Goal: Information Seeking & Learning: Learn about a topic

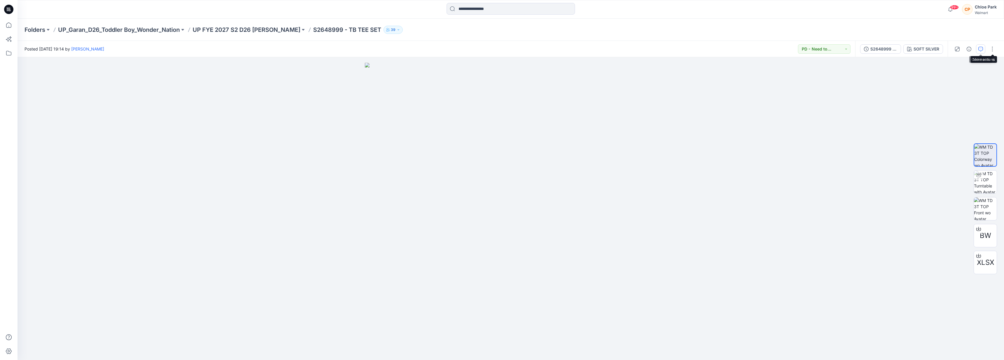
click at [977, 50] on button "button" at bounding box center [980, 48] width 9 height 9
click at [440, 49] on button "button" at bounding box center [974, 48] width 9 height 9
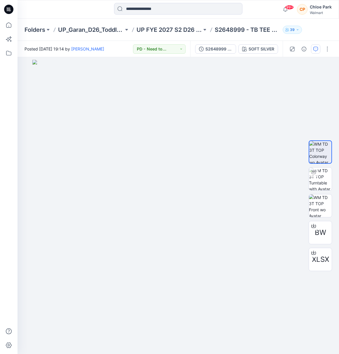
click at [315, 52] on button "button" at bounding box center [315, 48] width 9 height 9
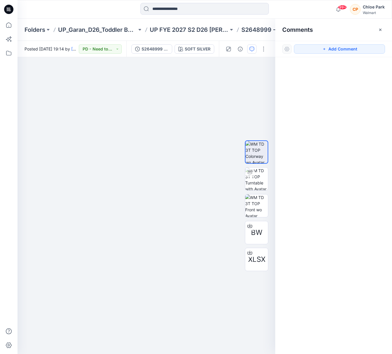
click at [331, 264] on div at bounding box center [333, 194] width 117 height 275
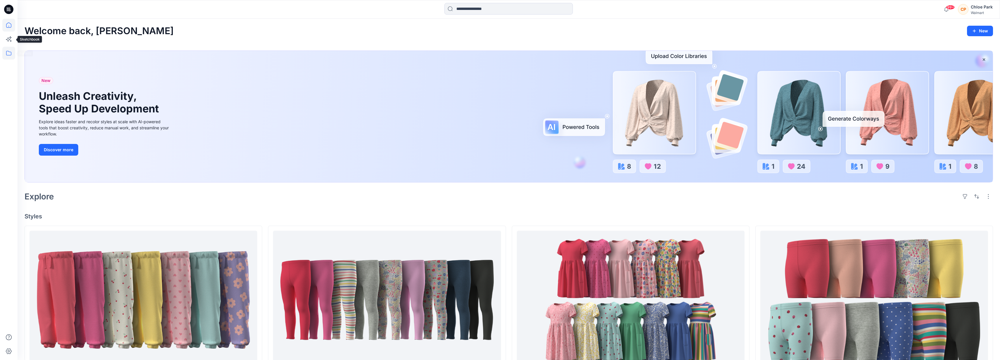
click at [10, 53] on icon at bounding box center [8, 53] width 13 height 13
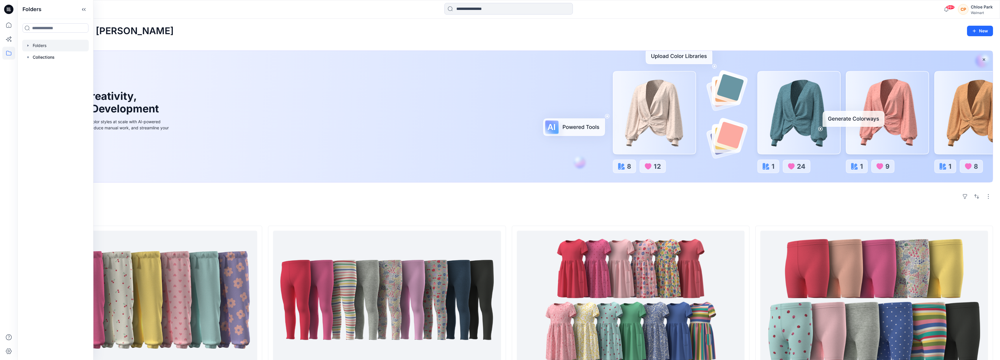
click at [39, 43] on div at bounding box center [55, 46] width 67 height 12
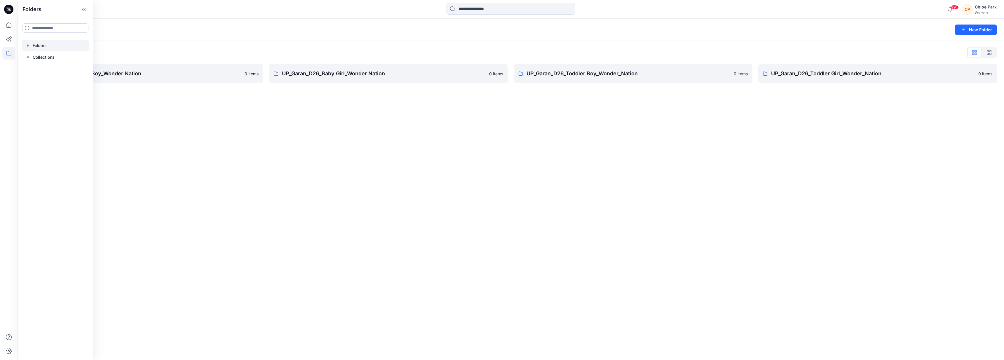
click at [166, 119] on div "Folders New Folder Folders List UP_Garan_D26_Baby Boy_Wonder Nation 0 items UP_…" at bounding box center [511, 189] width 986 height 341
click at [137, 76] on p "UP_Garan_D26_Baby Boy_Wonder Nation" at bounding box center [139, 73] width 204 height 8
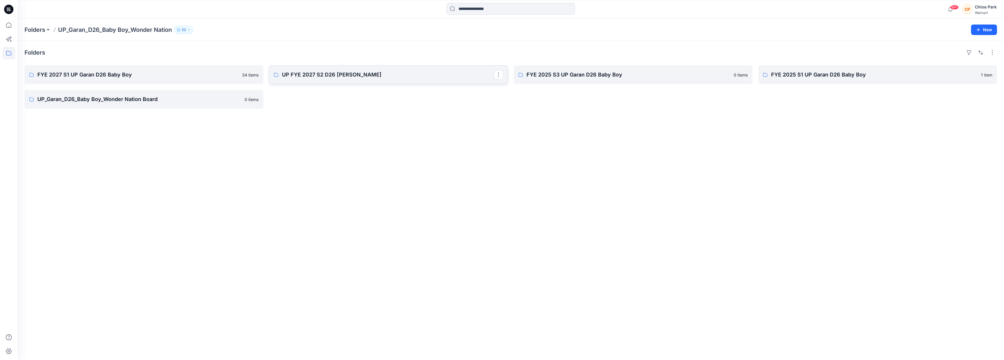
click at [306, 79] on link "UP FYE 2027 S2 D26 BB Garan" at bounding box center [388, 74] width 239 height 19
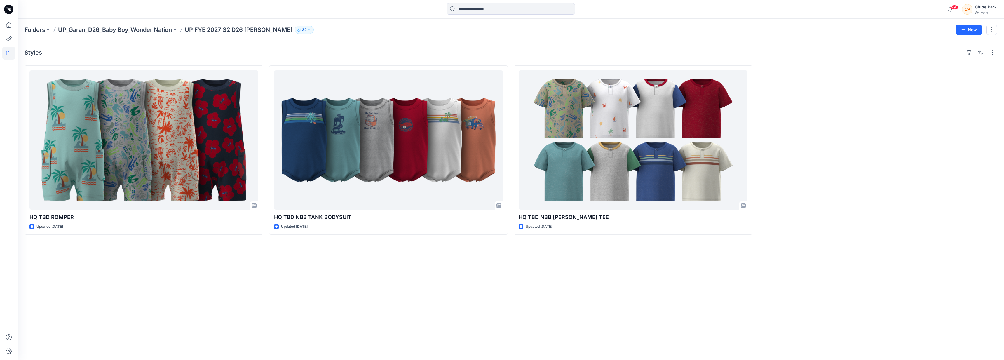
click at [644, 289] on div "Styles HQ TBD ROMPER Updated 6 days ago HQ TBD NBB TANK BODYSUIT Updated 7 days…" at bounding box center [511, 200] width 986 height 319
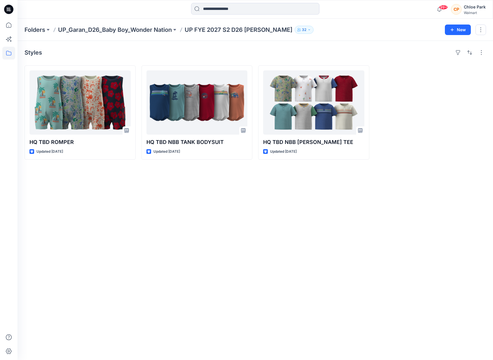
click at [322, 211] on div "Styles HQ TBD ROMPER Updated 6 days ago HQ TBD NBB TANK BODYSUIT Updated 7 days…" at bounding box center [256, 200] width 476 height 319
click at [254, 220] on div "Styles HQ TBD ROMPER Updated 6 days ago HQ TBD NBB TANK BODYSUIT Updated 7 days…" at bounding box center [256, 200] width 476 height 319
click at [263, 219] on div "Styles HQ TBD ROMPER Updated 6 days ago HQ TBD NBB TANK BODYSUIT Updated 7 days…" at bounding box center [256, 200] width 476 height 319
drag, startPoint x: 379, startPoint y: 284, endPoint x: 260, endPoint y: 267, distance: 119.6
click at [379, 282] on div "Styles HQ TBD ROMPER Updated 6 days ago HQ TBD NBB TANK BODYSUIT Updated 7 days…" at bounding box center [256, 200] width 476 height 319
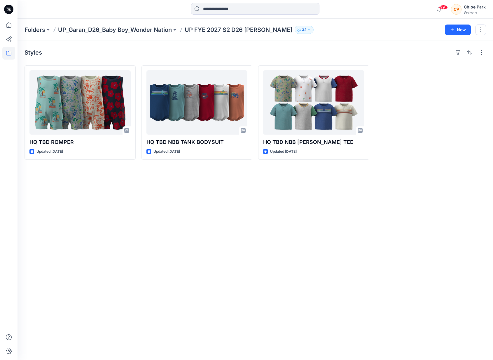
drag, startPoint x: 302, startPoint y: 257, endPoint x: 295, endPoint y: 205, distance: 52.7
click at [301, 256] on div "Styles HQ TBD ROMPER Updated 6 days ago HQ TBD NBB TANK BODYSUIT Updated 7 days…" at bounding box center [256, 200] width 476 height 319
drag, startPoint x: 274, startPoint y: 218, endPoint x: 100, endPoint y: 218, distance: 173.9
click at [273, 218] on div "Styles HQ TBD ROMPER Updated 6 days ago HQ TBD NBB TANK BODYSUIT Updated 7 days…" at bounding box center [256, 200] width 476 height 319
click at [390, 299] on div "Styles HQ TBD ROMPER Updated 6 days ago HQ TBD NBB TANK BODYSUIT Updated 7 days…" at bounding box center [256, 200] width 476 height 319
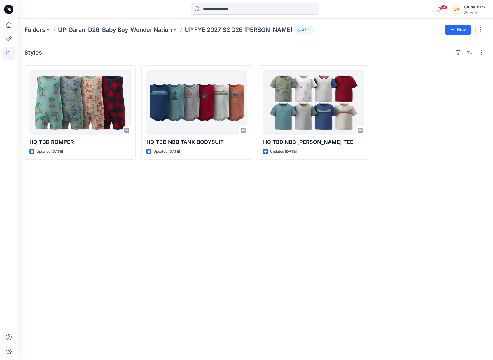
click at [352, 264] on div "Styles HQ TBD ROMPER Updated 6 days ago HQ TBD NBB TANK BODYSUIT Updated 7 days…" at bounding box center [256, 200] width 476 height 319
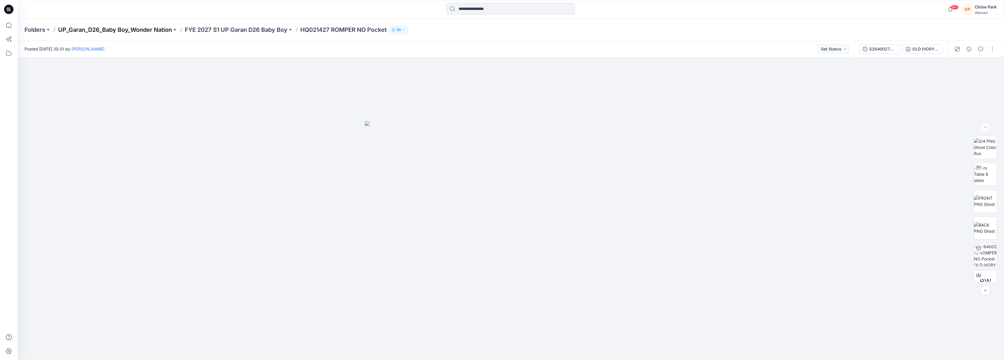
click at [153, 30] on p "UP_Garan_D26_Baby Boy_Wonder Nation" at bounding box center [115, 30] width 114 height 8
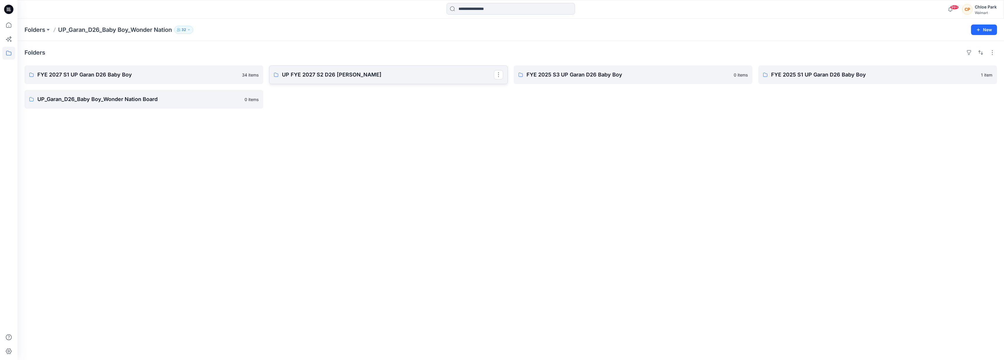
click at [323, 80] on link "UP FYE 2027 S2 D26 [PERSON_NAME]" at bounding box center [388, 74] width 239 height 19
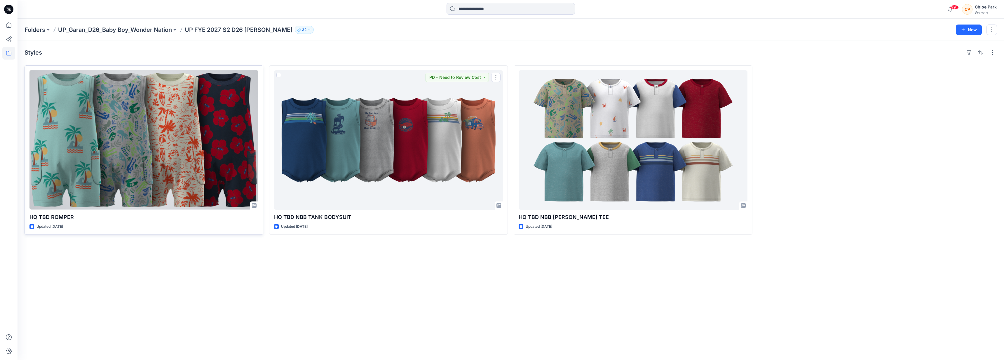
click at [156, 144] on div at bounding box center [143, 139] width 229 height 139
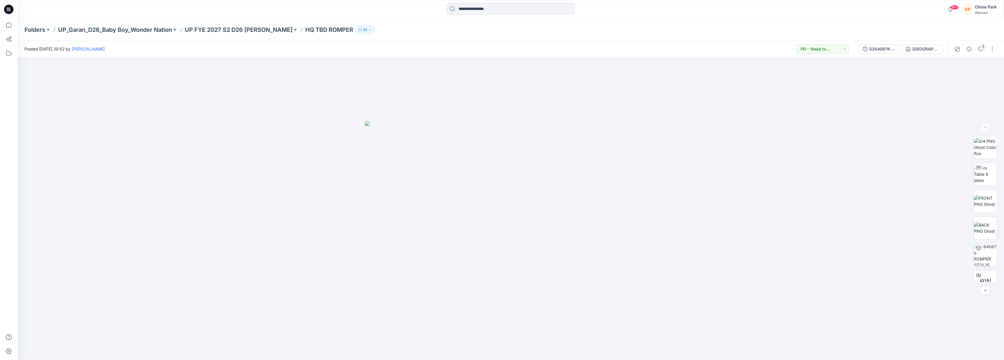
click at [684, 44] on div "Posted Monday, July 21, 2025 20:52 by Erik Tlamani PD - Need to Review Cost" at bounding box center [436, 49] width 836 height 16
click at [684, 43] on div "Posted Monday, July 21, 2025 20:52 by Erik Tlamani PD - Need to Review Cost" at bounding box center [436, 49] width 836 height 16
click at [980, 49] on icon "button" at bounding box center [980, 49] width 5 height 5
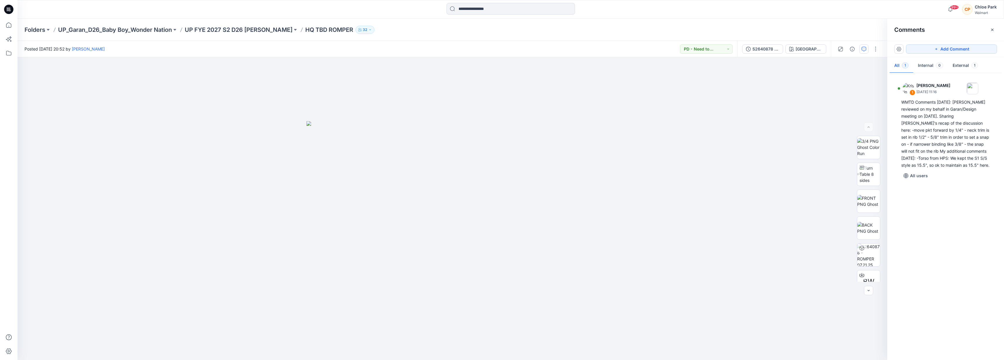
click at [982, 245] on div "1 Kristin Veit August 06, 2025 11:16 WMTD Comments 8.6.25: Janette reviewed on …" at bounding box center [945, 214] width 117 height 281
click at [982, 244] on div "1 Kristin Veit August 06, 2025 11:16 WMTD Comments 8.6.25: Janette reviewed on …" at bounding box center [945, 214] width 117 height 281
click at [768, 22] on div "Folders UP_Garan_D26_Baby Boy_Wonder Nation UP FYE 2027 S2 D26 BB Garan HQ TBD …" at bounding box center [511, 30] width 986 height 22
click at [975, 264] on div "1 Kristin Veit August 06, 2025 11:16 WMTD Comments 8.6.25: Janette reviewed on …" at bounding box center [945, 214] width 117 height 281
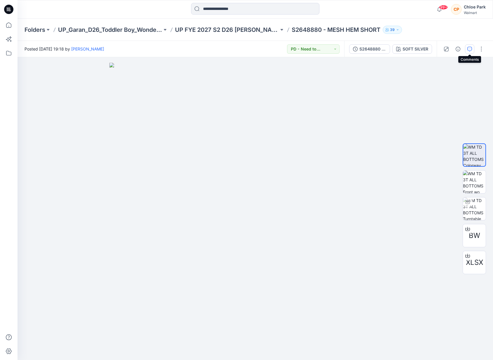
click at [471, 47] on icon "button" at bounding box center [470, 49] width 5 height 5
